Goal: Transaction & Acquisition: Purchase product/service

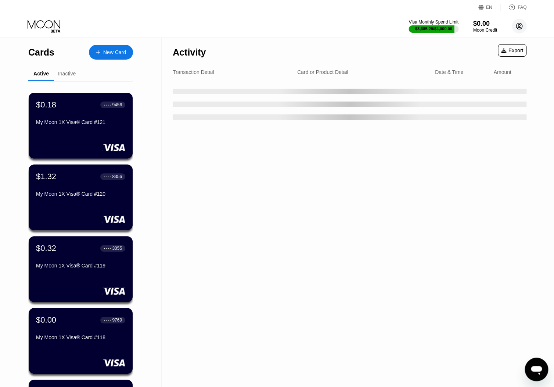
click at [519, 25] on icon at bounding box center [520, 26] width 4 height 4
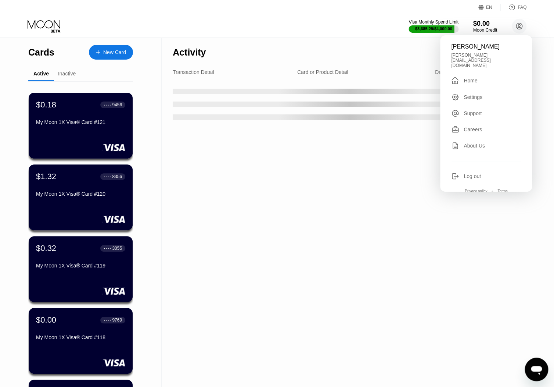
click at [491, 57] on div "[PERSON_NAME][EMAIL_ADDRESS][DOMAIN_NAME]" at bounding box center [486, 60] width 70 height 15
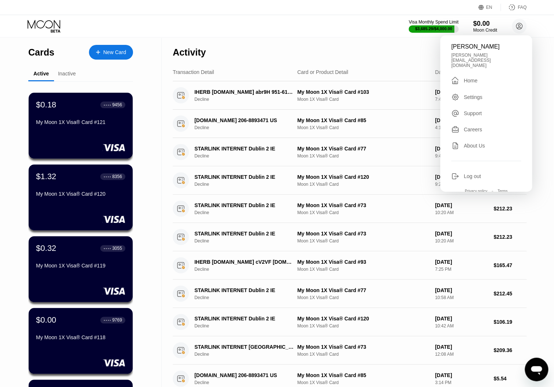
click at [285, 35] on div "Visa Monthly Spend Limit $3,685.29 / $4,000.00 $0.00 Moon Credit [PERSON_NAME] …" at bounding box center [277, 26] width 554 height 22
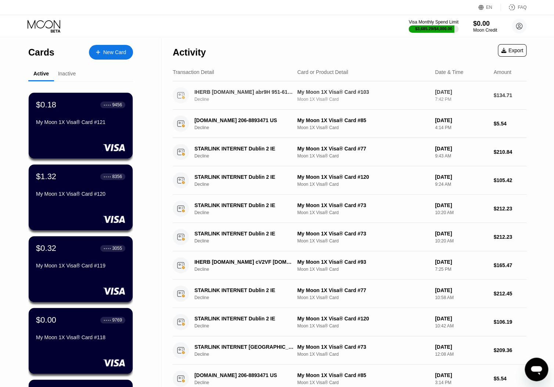
click at [269, 89] on div "IHERB [DOMAIN_NAME] abr9H 951-6163600 US" at bounding box center [243, 92] width 99 height 6
click at [115, 51] on div "New Card" at bounding box center [114, 52] width 23 height 6
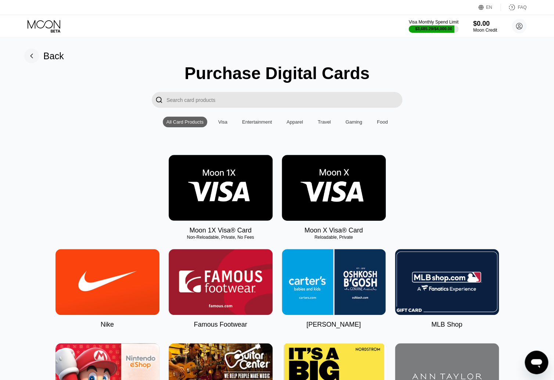
click at [230, 189] on img at bounding box center [221, 188] width 104 height 66
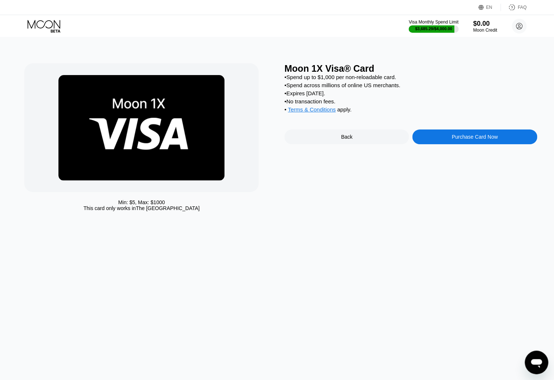
click at [461, 140] on div "Purchase Card Now" at bounding box center [475, 137] width 46 height 6
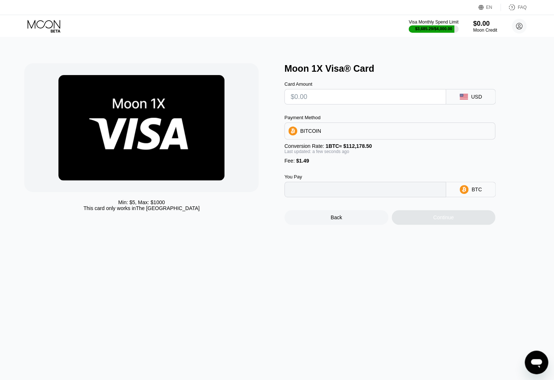
type input "0"
click at [339, 100] on input "text" at bounding box center [365, 96] width 149 height 15
type input "$1"
type input "0.00002220"
type input "$139"
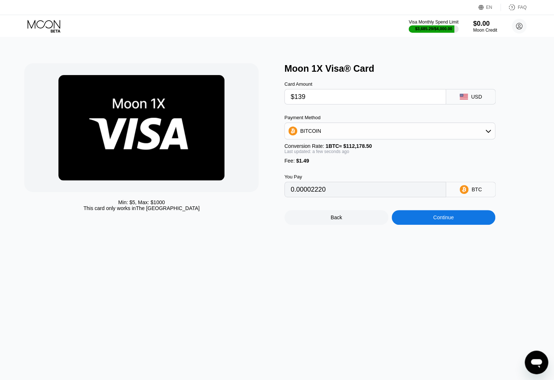
type input "0.00125238"
type input "$139.8"
type input "0.00125952"
type input "$139.86"
type input "0.00126005"
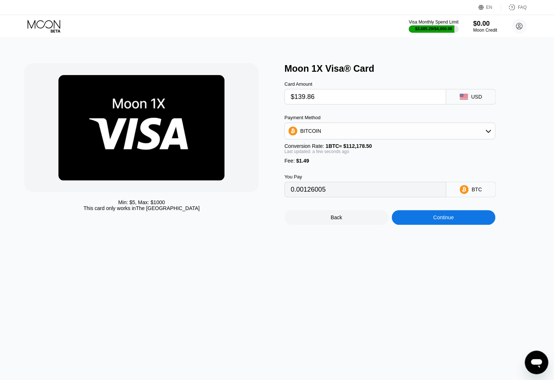
type input "$139.86"
click at [434, 220] on div "Continue" at bounding box center [443, 217] width 21 height 6
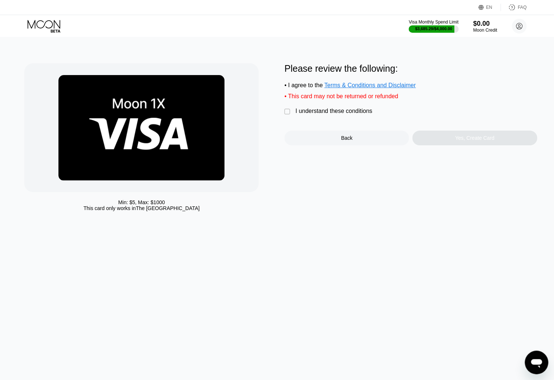
click at [322, 114] on div "I understand these conditions" at bounding box center [334, 111] width 77 height 7
click at [482, 140] on div "Yes, Create Card" at bounding box center [474, 138] width 39 height 6
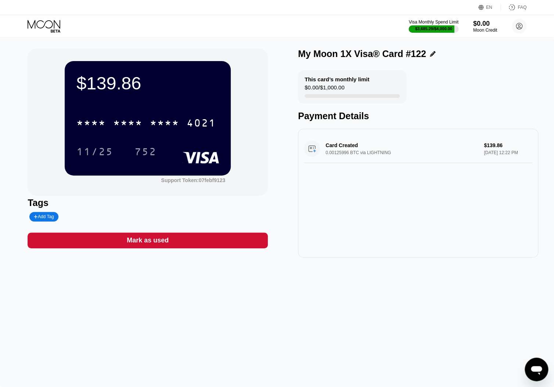
click at [101, 83] on div "$139.86" at bounding box center [147, 83] width 143 height 21
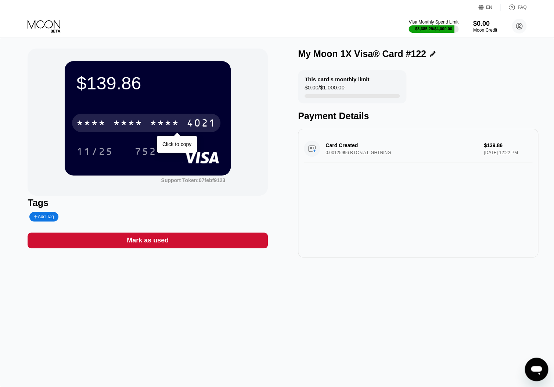
click at [140, 124] on div "* * * *" at bounding box center [127, 124] width 29 height 12
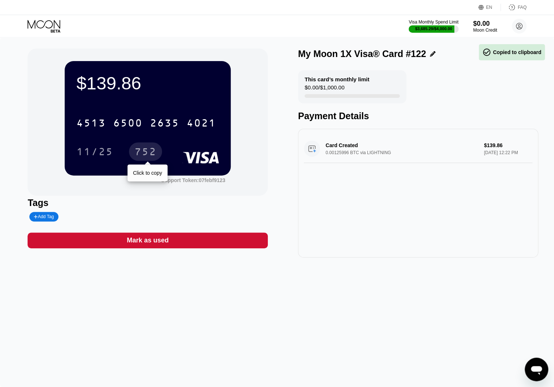
click at [144, 154] on div "752" at bounding box center [146, 153] width 22 height 12
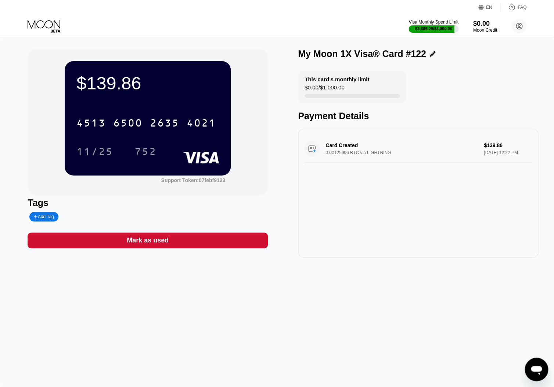
click at [48, 28] on icon at bounding box center [44, 24] width 33 height 8
